Goal: Task Accomplishment & Management: Complete application form

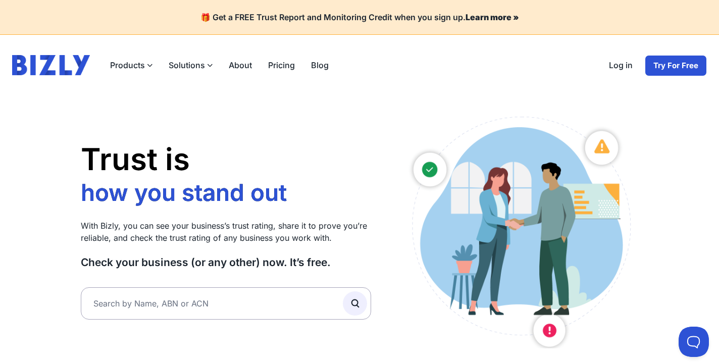
click at [672, 67] on link "Try For Free" at bounding box center [675, 65] width 62 height 21
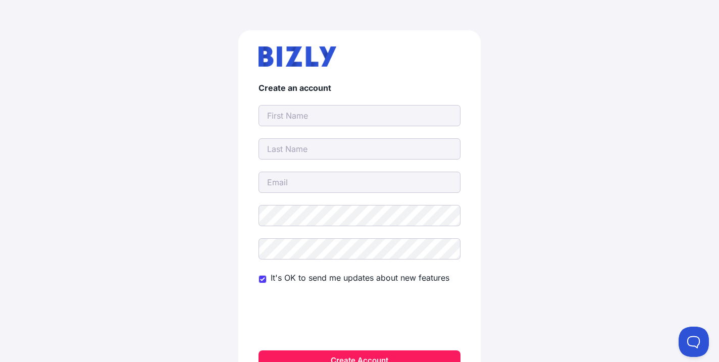
click at [337, 101] on form "Create an account It's OK to send me updates about new features Create Account" at bounding box center [359, 227] width 202 height 288
drag, startPoint x: 335, startPoint y: 106, endPoint x: 329, endPoint y: 115, distance: 10.1
click at [335, 106] on input "text" at bounding box center [359, 115] width 202 height 21
type input "deepreliablecleaning@gmail.com"
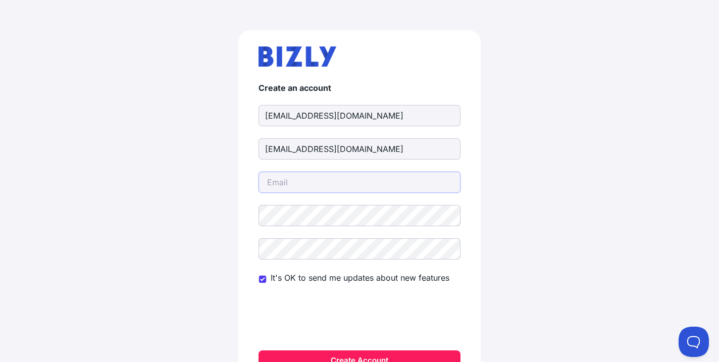
type input "deepreliablecleaning@gmail.com"
click at [354, 187] on input "deepreliablecleaning@gmail.com" at bounding box center [359, 182] width 202 height 21
click at [335, 150] on input "deepreliablecleaning@gmail.com" at bounding box center [359, 148] width 202 height 21
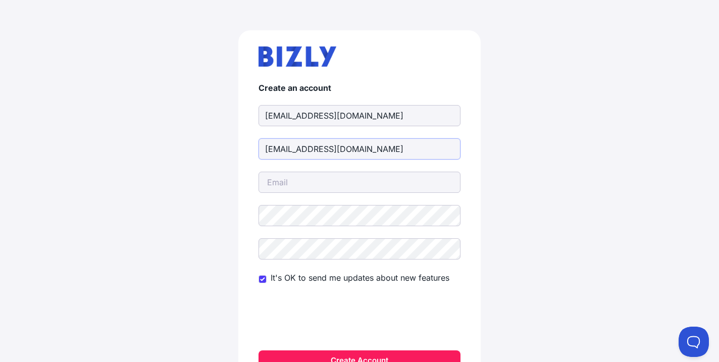
click at [335, 150] on input "deepreliablecleaning@gmail.com" at bounding box center [359, 148] width 202 height 21
click at [333, 118] on input "deepreliablecleaning@gmail.com" at bounding box center [359, 115] width 202 height 21
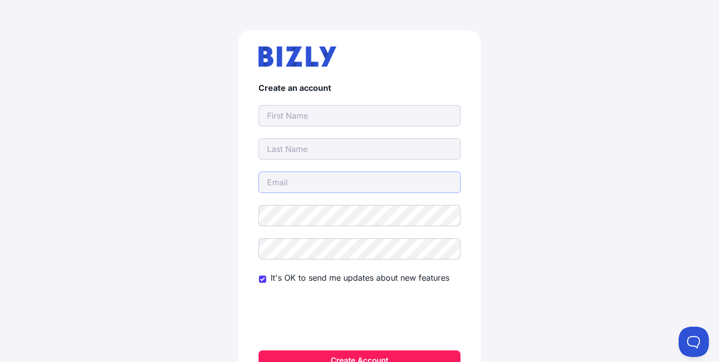
click at [280, 180] on input "email" at bounding box center [359, 182] width 202 height 21
click at [311, 179] on input "email" at bounding box center [359, 182] width 202 height 21
paste input "deepreliablecleaning@gmail.com"
type input "deepreliablecleaning@gmail.com"
click at [302, 118] on input "text" at bounding box center [359, 115] width 202 height 21
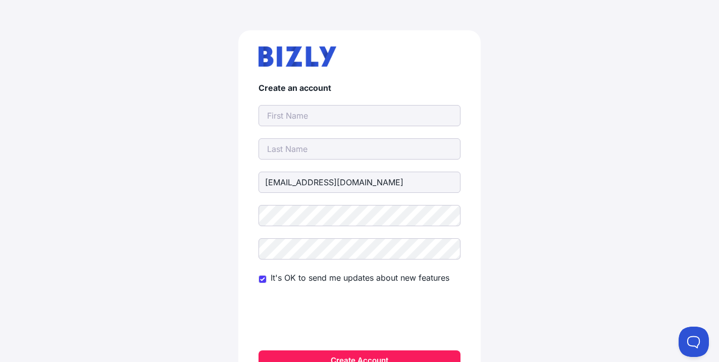
drag, startPoint x: 127, startPoint y: 133, endPoint x: 273, endPoint y: 133, distance: 145.8
click at [127, 133] on div "Create an account deepreliablecleaning@gmail.com It's OK to send me updates abo…" at bounding box center [359, 214] width 719 height 425
drag, startPoint x: 308, startPoint y: 117, endPoint x: 368, endPoint y: 124, distance: 61.0
click at [314, 118] on input "text" at bounding box center [359, 115] width 202 height 21
paste input "Deep Reliable Cleaning"
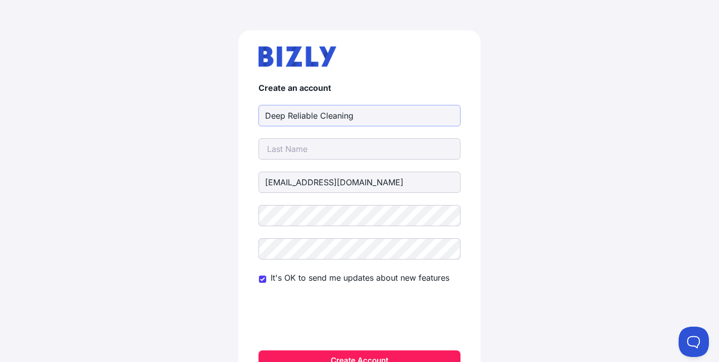
drag, startPoint x: 376, startPoint y: 120, endPoint x: 322, endPoint y: 116, distance: 54.1
click at [322, 116] on input "Deep Reliable Cleaning" at bounding box center [359, 115] width 202 height 21
type input "Deep Reliable"
click at [287, 144] on input "text" at bounding box center [359, 148] width 202 height 21
paste input "Cleaning"
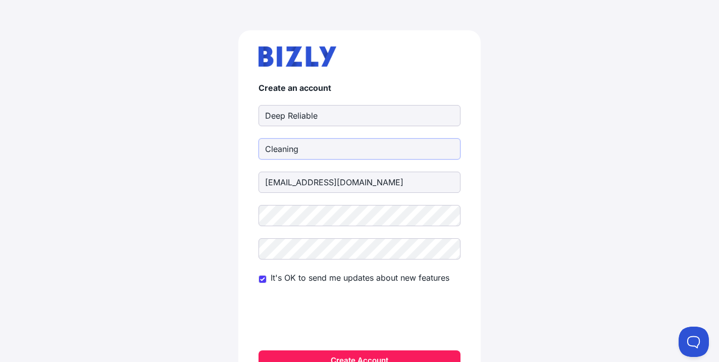
type input "Cleaning"
drag, startPoint x: 78, startPoint y: 193, endPoint x: 248, endPoint y: 220, distance: 172.2
click at [78, 193] on div "Create an account Deep Reliable Cleaning deepreliablecleaning@gmail.com It's OK…" at bounding box center [359, 214] width 719 height 425
click at [99, 235] on div "Create an account Deep Reliable Cleaning deepreliablecleaning@gmail.com It's OK…" at bounding box center [359, 214] width 719 height 425
click at [333, 353] on button "Create Account" at bounding box center [359, 360] width 202 height 20
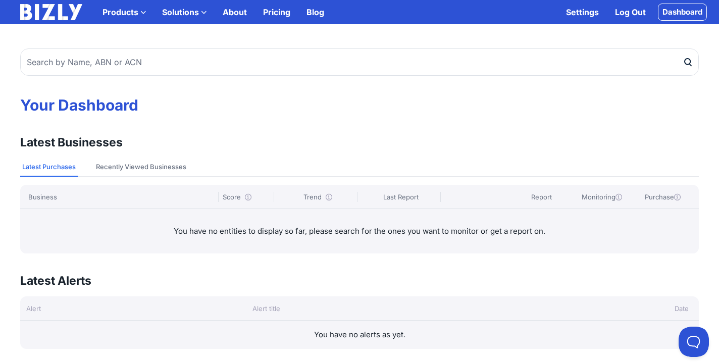
click at [667, 15] on link "Dashboard" at bounding box center [682, 12] width 49 height 17
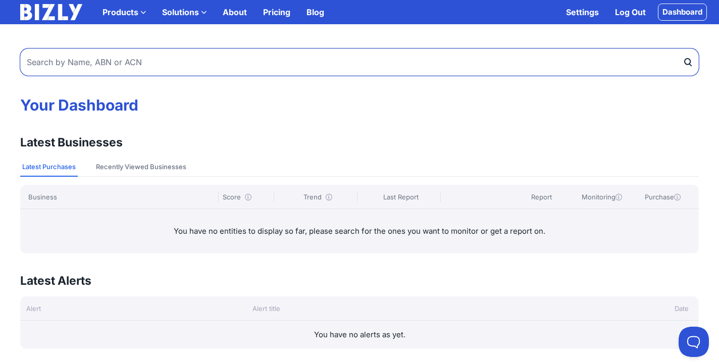
click at [146, 59] on input "text" at bounding box center [359, 61] width 678 height 27
drag, startPoint x: 111, startPoint y: 61, endPoint x: 262, endPoint y: 77, distance: 152.8
click at [113, 61] on input "text" at bounding box center [359, 61] width 678 height 27
paste input "16995585364"
type input "16995585364"
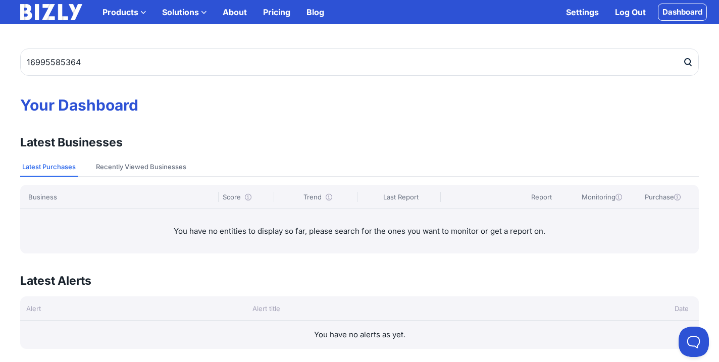
click at [693, 59] on button "submit" at bounding box center [690, 61] width 16 height 27
